Goal: Navigation & Orientation: Go to known website

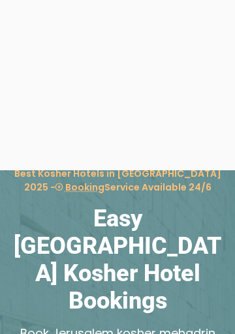
scroll to position [317, 0]
